Goal: Task Accomplishment & Management: Manage account settings

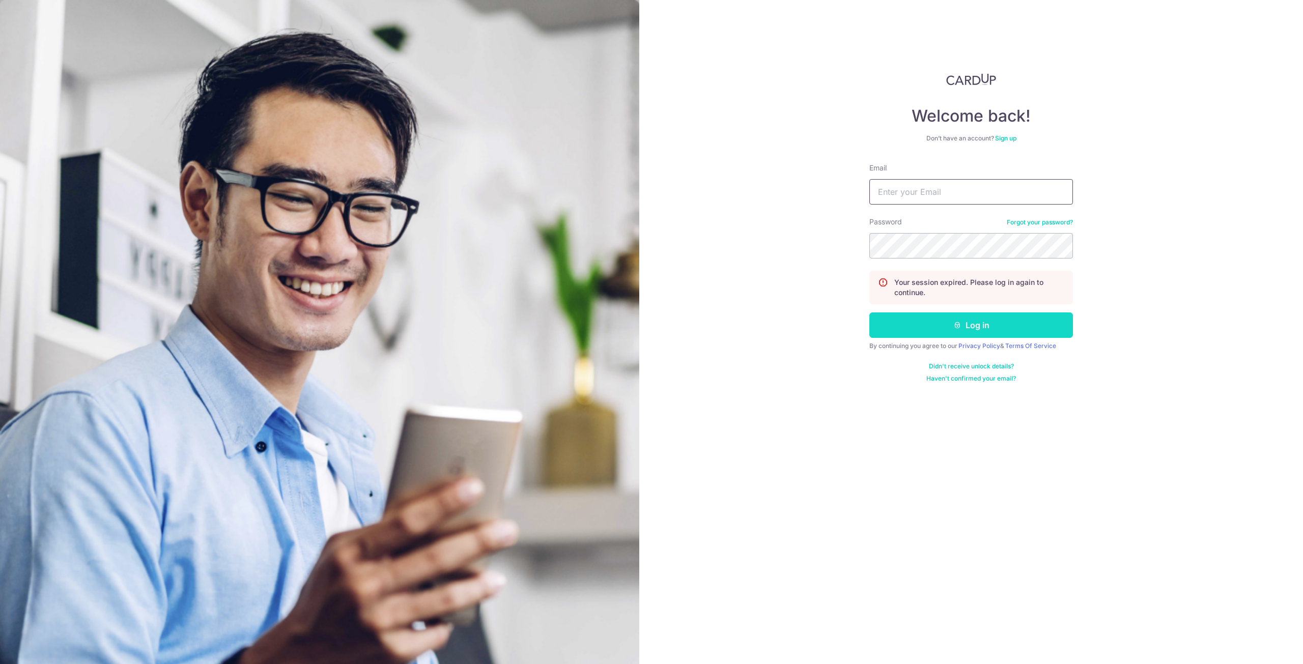
type input "[EMAIL_ADDRESS][DOMAIN_NAME]"
click at [948, 325] on button "Log in" at bounding box center [971, 324] width 204 height 25
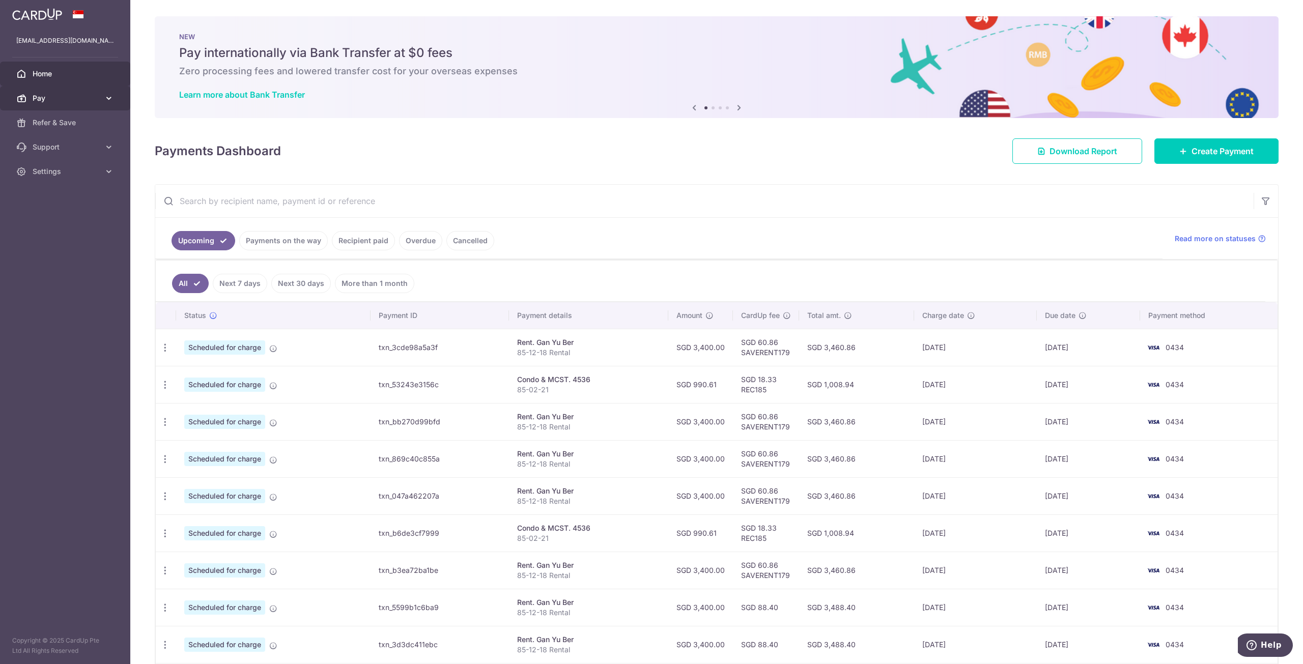
click at [104, 96] on icon at bounding box center [109, 98] width 10 height 10
click at [69, 121] on span "Payments" at bounding box center [66, 123] width 67 height 10
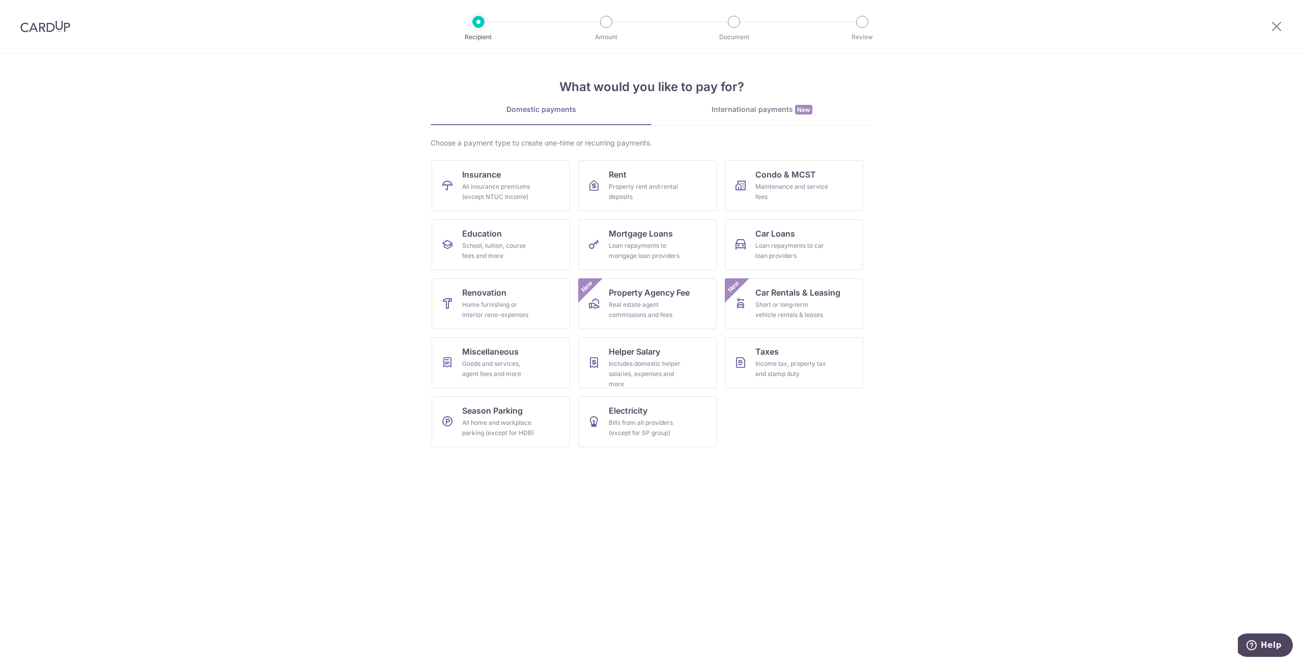
click at [54, 25] on img at bounding box center [45, 26] width 50 height 12
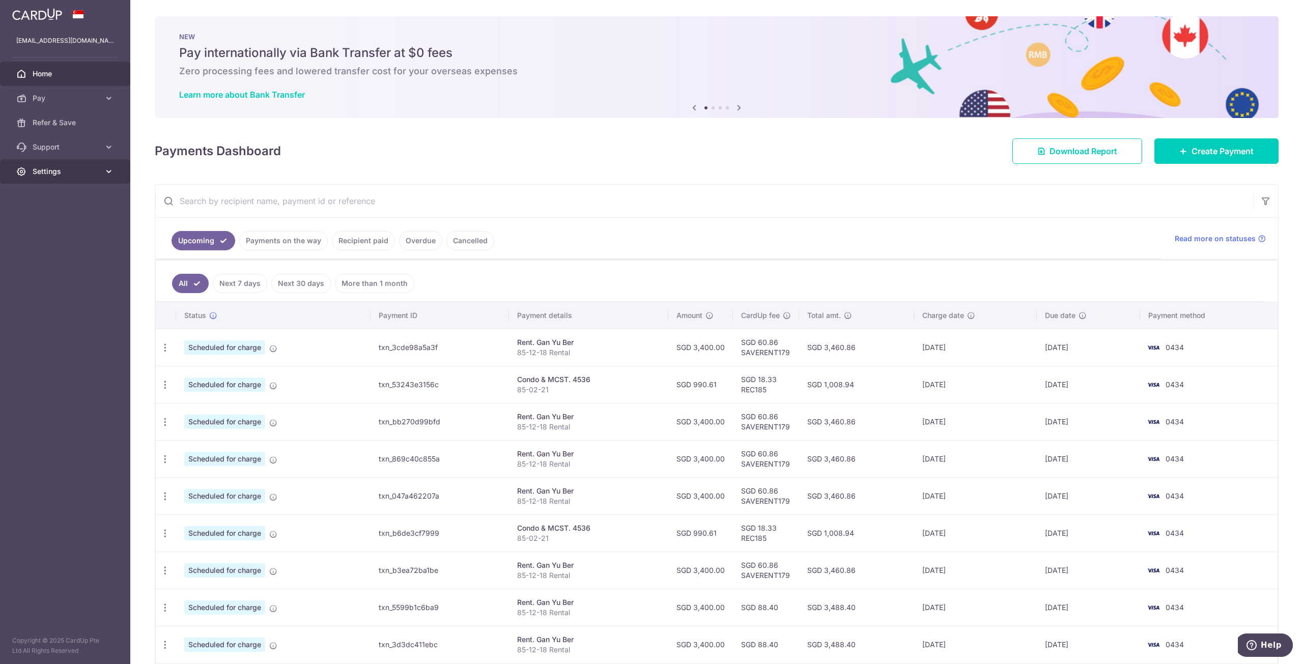
click at [91, 176] on span "Settings" at bounding box center [66, 171] width 67 height 10
click at [85, 192] on span "Account" at bounding box center [66, 196] width 67 height 10
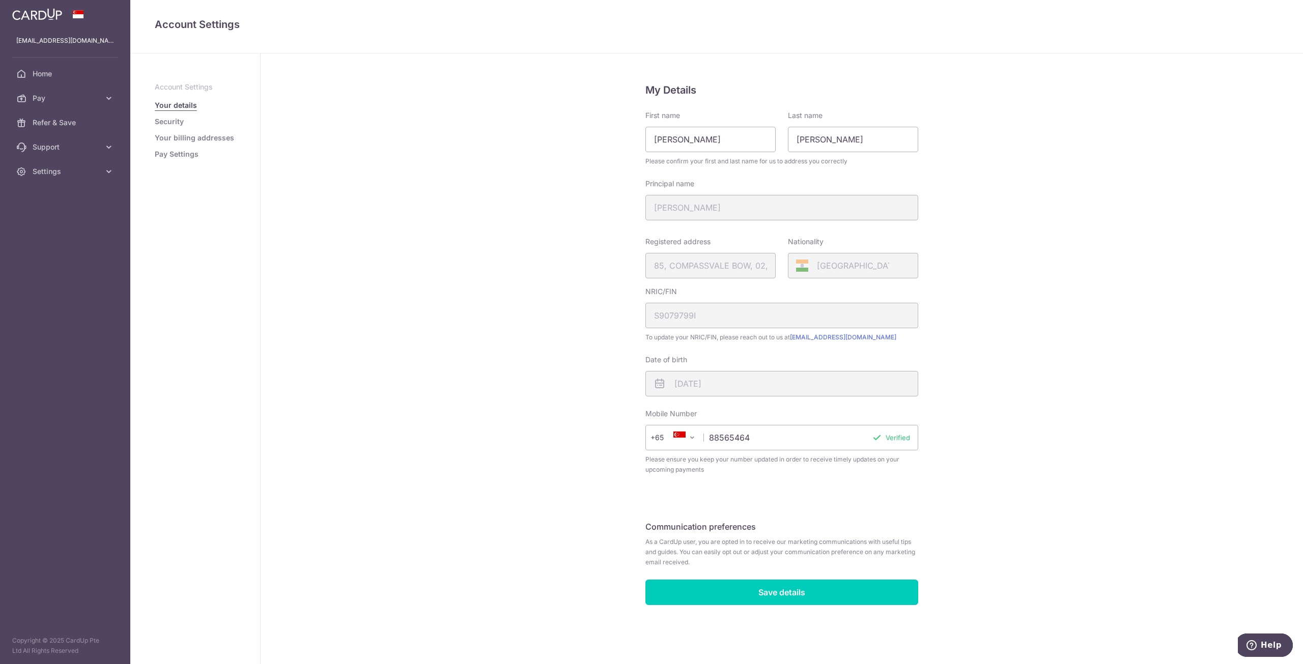
click at [180, 155] on link "Pay Settings" at bounding box center [177, 154] width 44 height 10
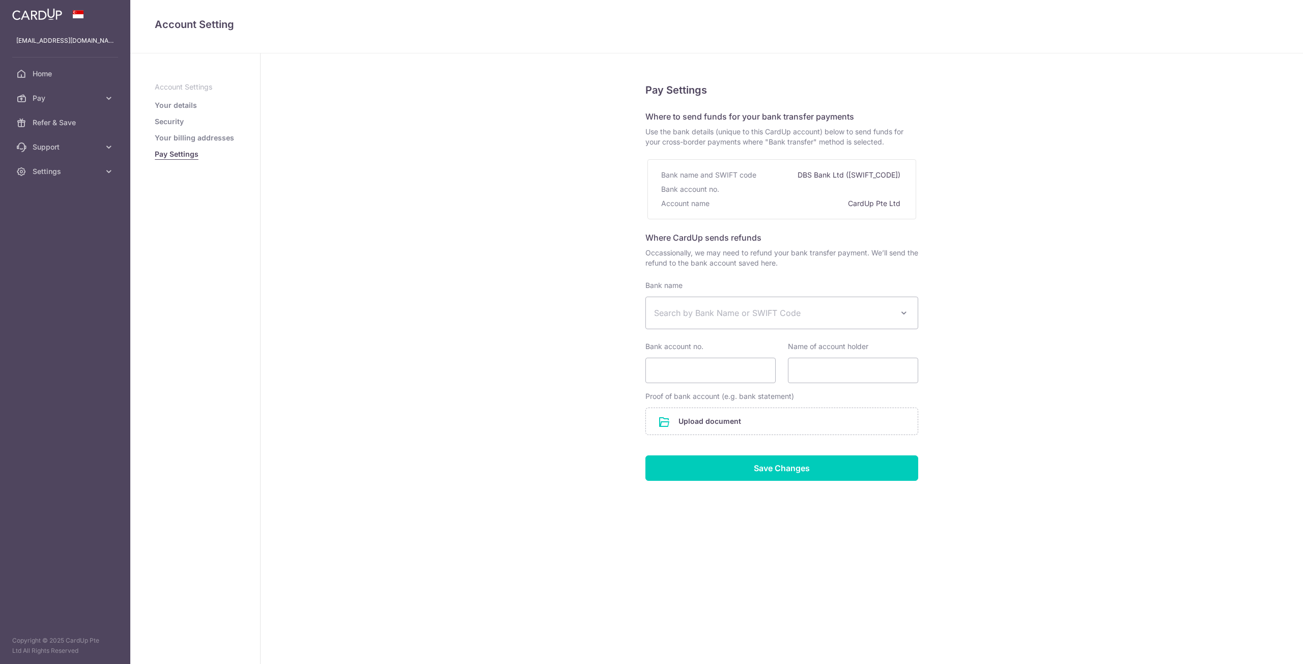
select select
click at [172, 134] on link "Your billing addresses" at bounding box center [194, 138] width 79 height 10
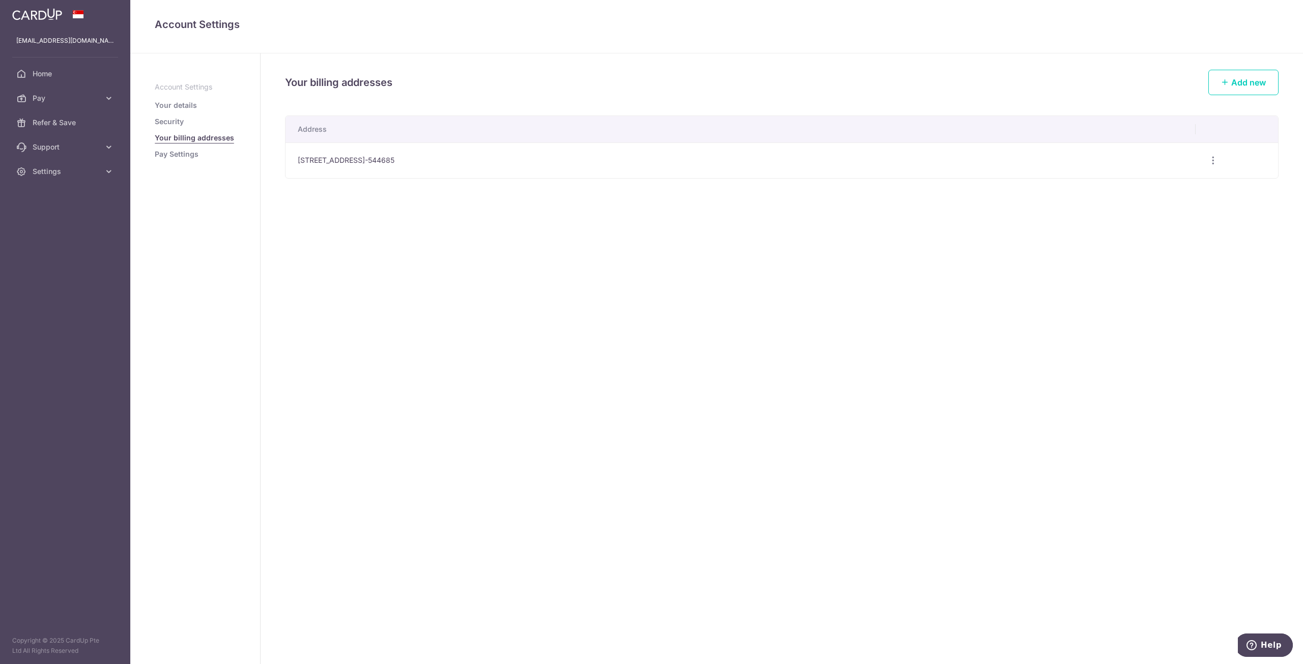
click at [169, 104] on link "Your details" at bounding box center [176, 105] width 42 height 10
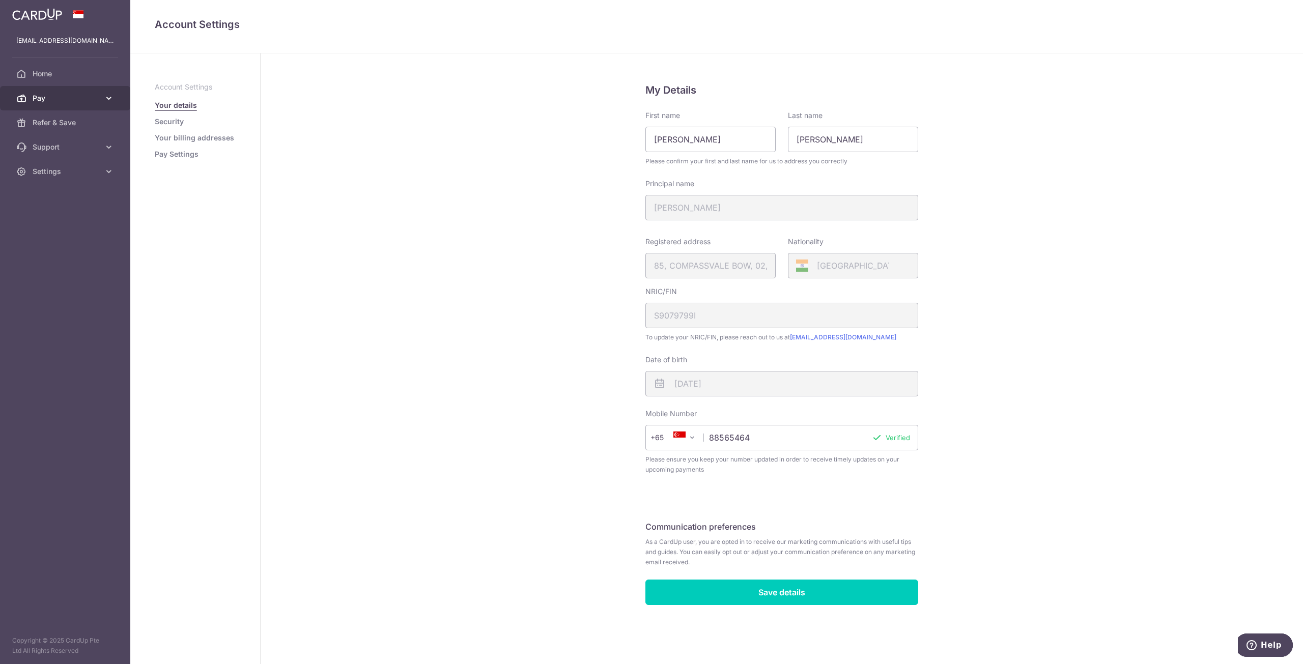
click at [112, 96] on icon at bounding box center [109, 98] width 10 height 10
click at [68, 176] on span "Cards" at bounding box center [66, 171] width 67 height 10
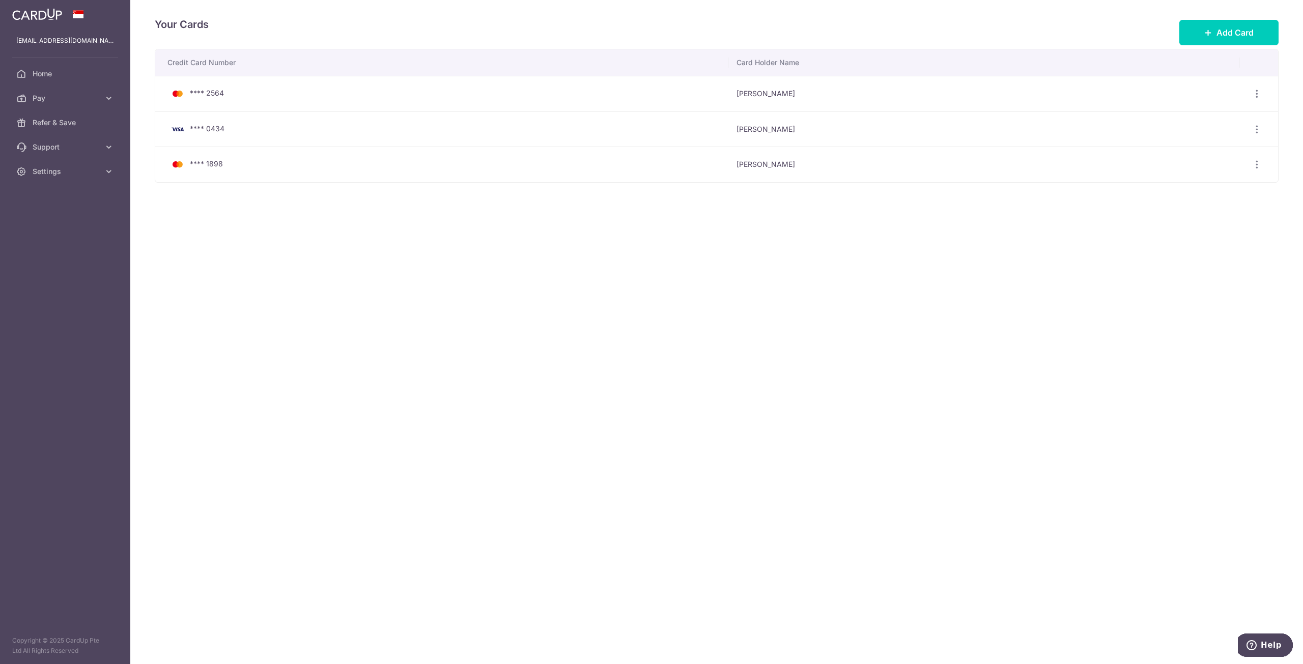
click at [189, 128] on div "**** 0434" at bounding box center [443, 129] width 553 height 12
click at [1256, 129] on icon "button" at bounding box center [1256, 129] width 11 height 11
click at [1220, 156] on span "View/Edit" at bounding box center [1222, 157] width 69 height 12
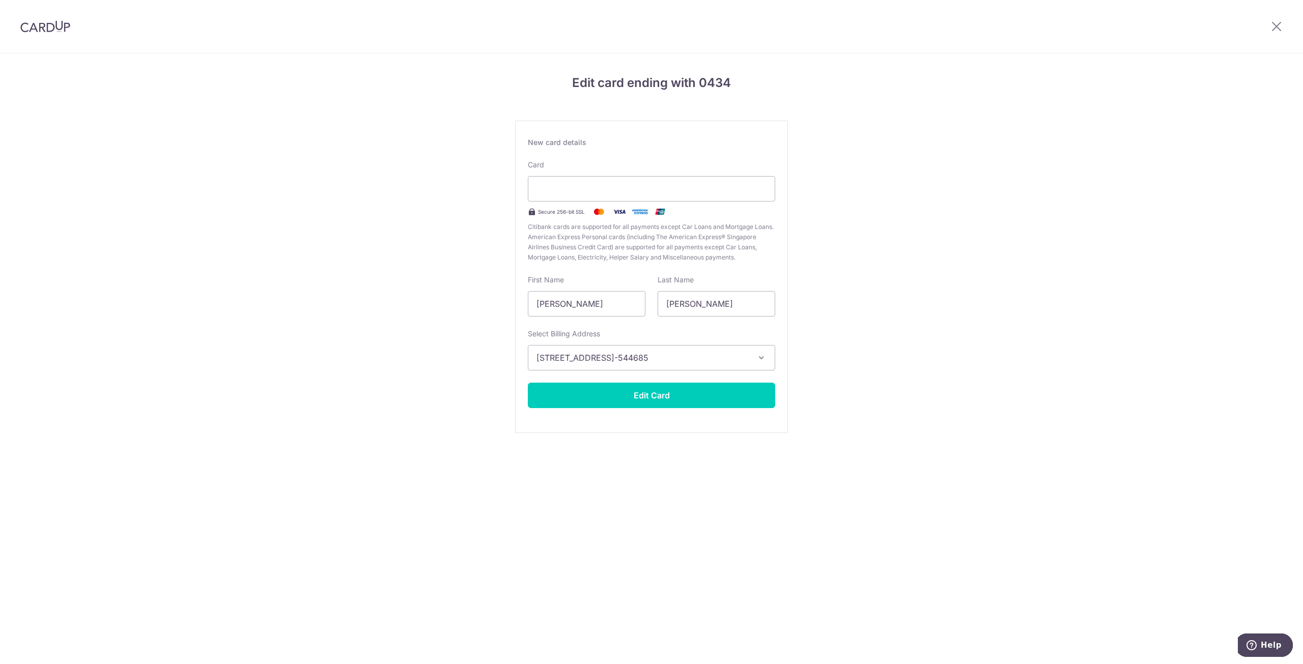
click at [403, 210] on div "Edit card ending with 0434 New card details Card Secure 256-bit SSL Citibank ca…" at bounding box center [651, 266] width 1303 height 427
click at [687, 394] on button "Edit Card" at bounding box center [651, 395] width 247 height 25
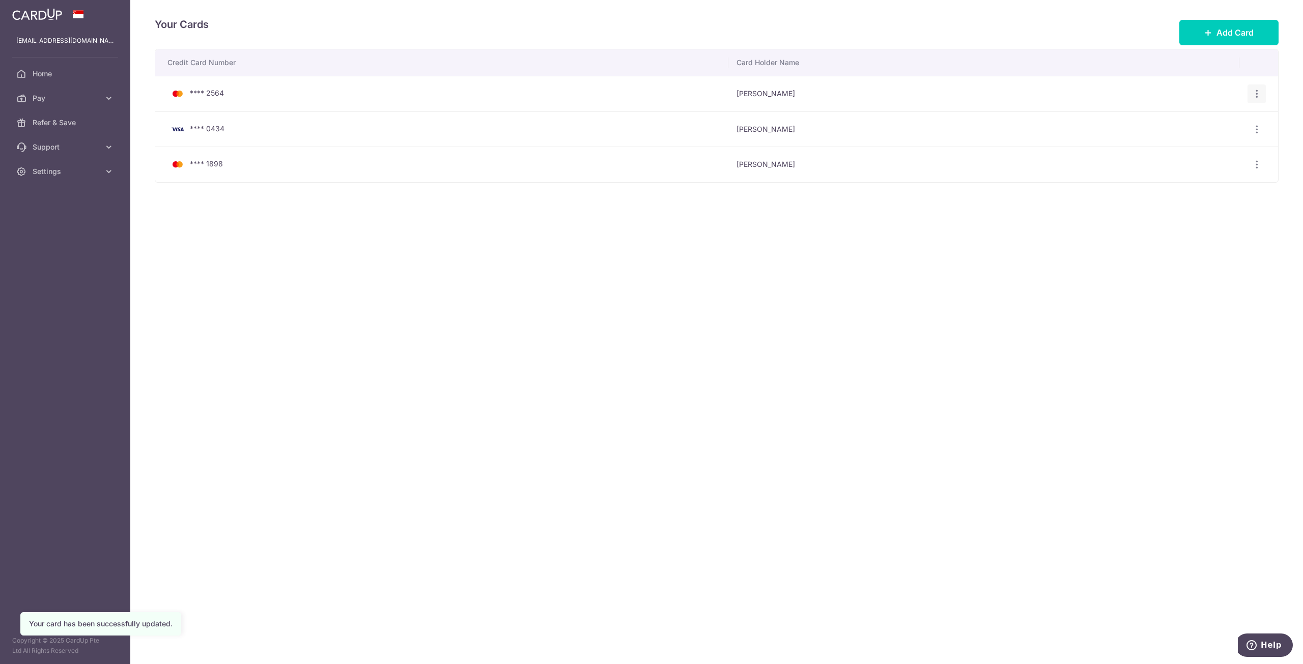
click at [1255, 94] on icon "button" at bounding box center [1256, 94] width 11 height 11
click at [1216, 121] on span "View/Edit" at bounding box center [1222, 122] width 69 height 12
